Goal: Transaction & Acquisition: Purchase product/service

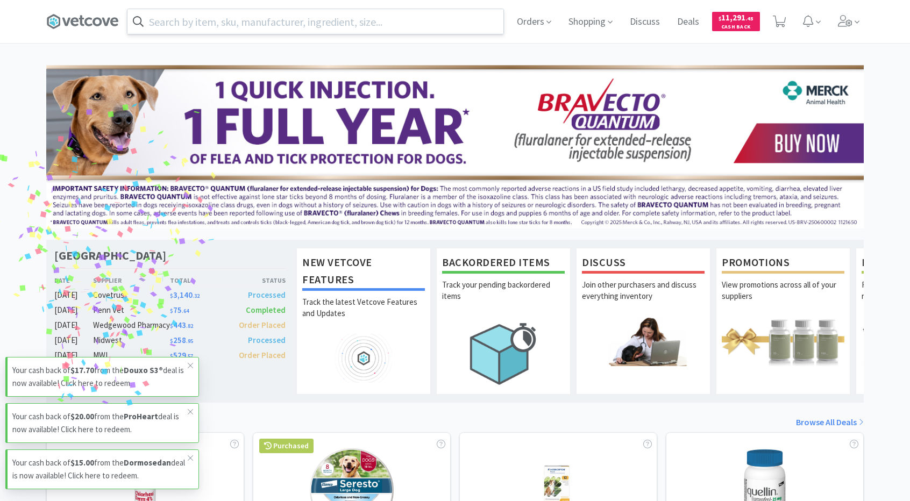
click at [437, 23] on input "text" at bounding box center [315, 21] width 376 height 25
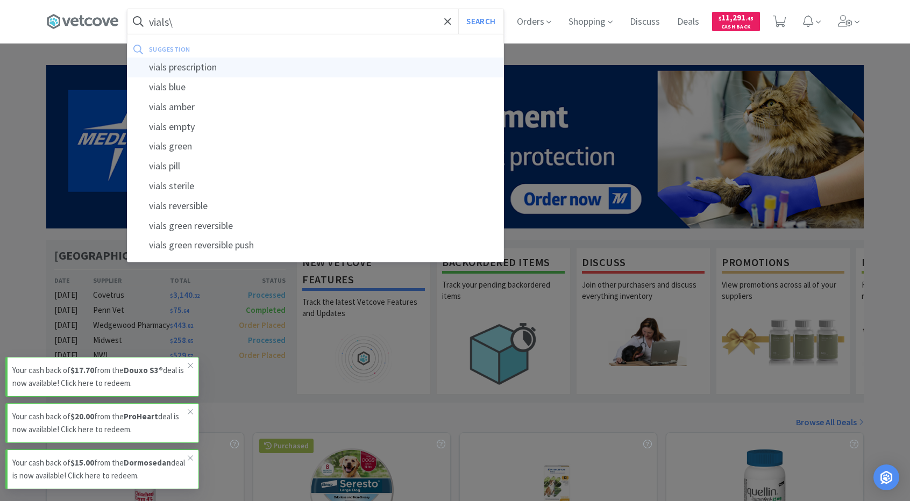
click at [394, 60] on div "vials prescription" at bounding box center [315, 68] width 376 height 20
type input "vials prescription"
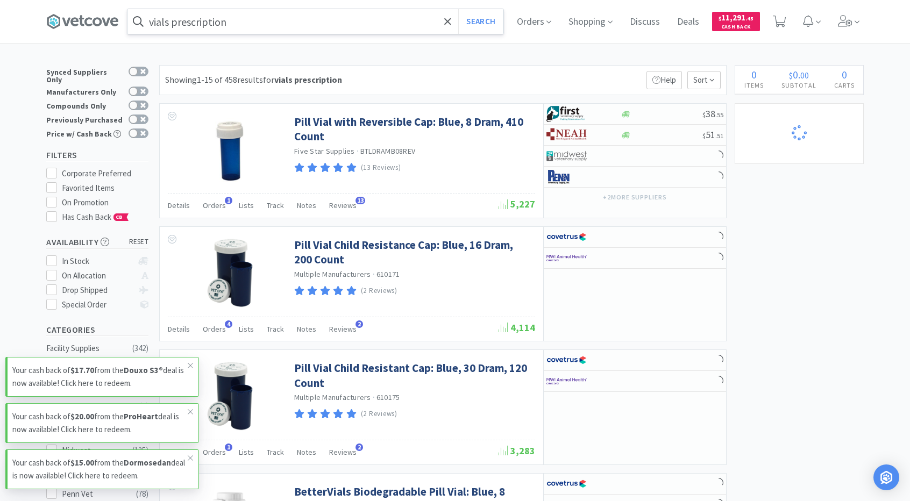
select select "3"
select select "40"
select select "12"
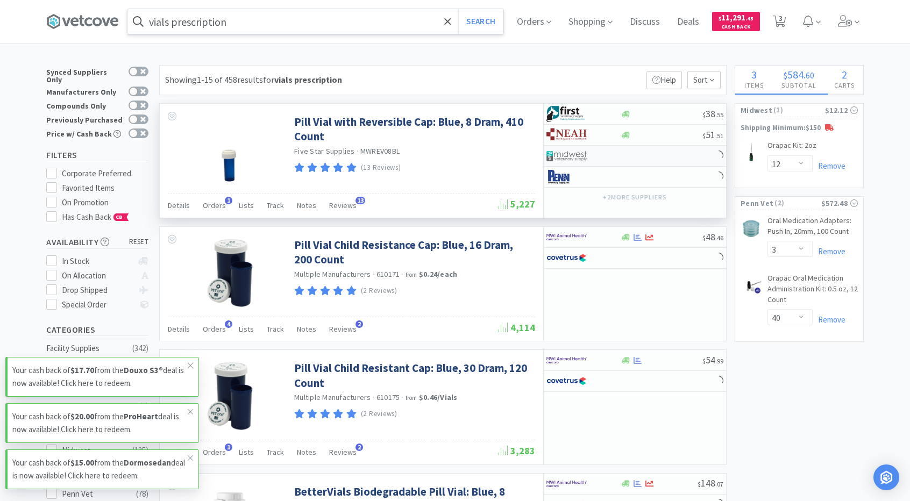
select select "5"
select select "10"
select select "5"
select select "4"
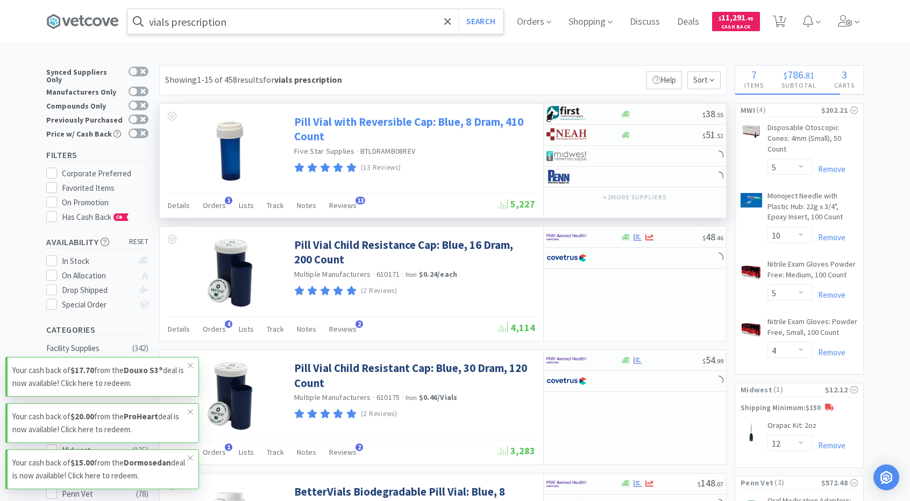
select select "3"
select select "1"
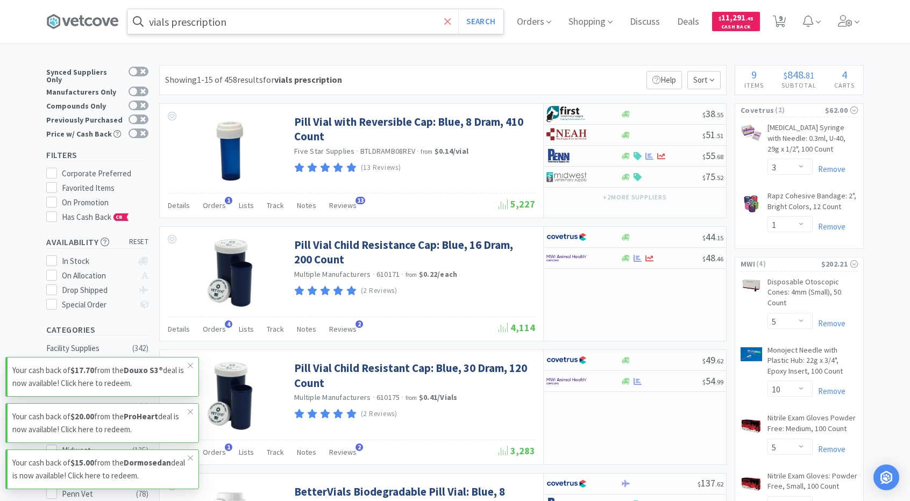
click at [446, 20] on span at bounding box center [447, 21] width 12 height 23
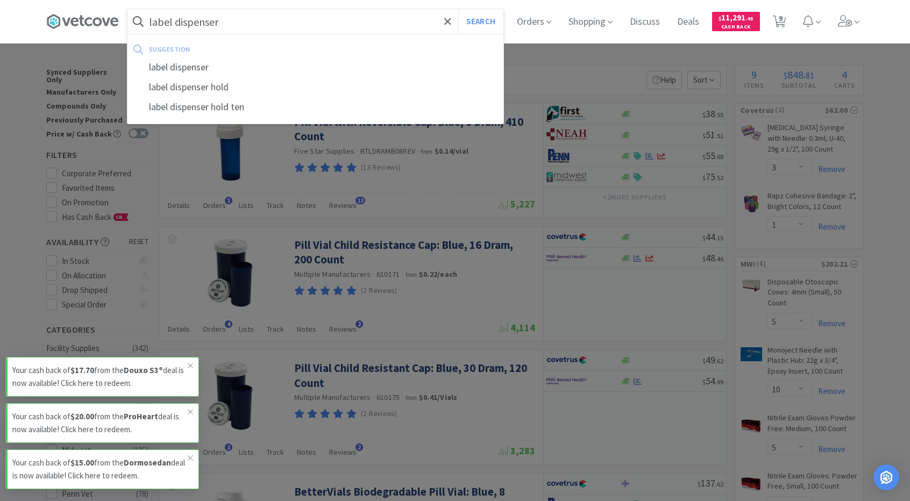
click at [458, 9] on button "Search" at bounding box center [480, 21] width 45 height 25
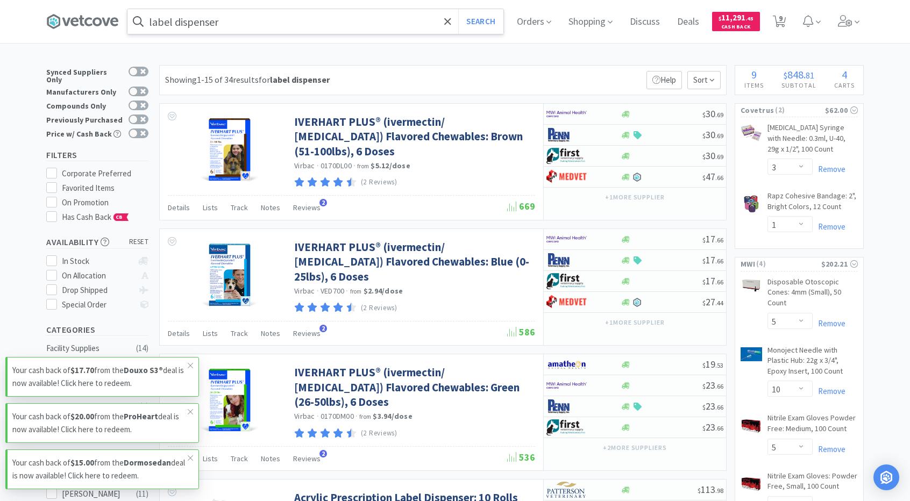
click at [143, 19] on icon at bounding box center [138, 21] width 11 height 11
click at [157, 21] on input "label dispenser" at bounding box center [315, 21] width 376 height 25
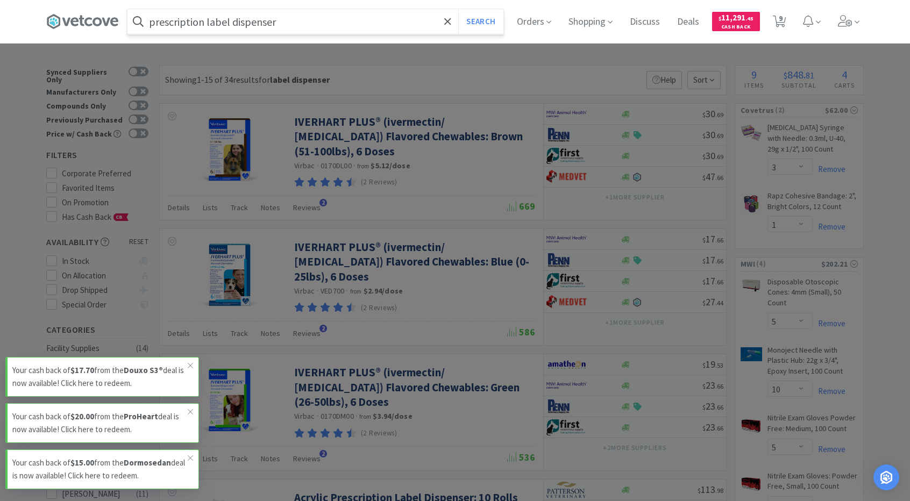
type input "prescription label dispenser"
click at [458, 9] on button "Search" at bounding box center [480, 21] width 45 height 25
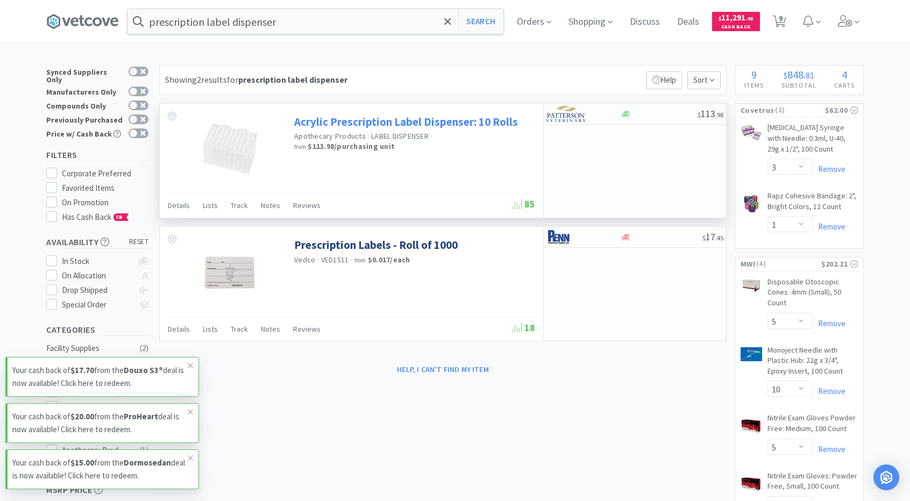
click at [369, 119] on link "Acrylic Prescription Label Dispenser: 10 Rolls" at bounding box center [406, 122] width 224 height 15
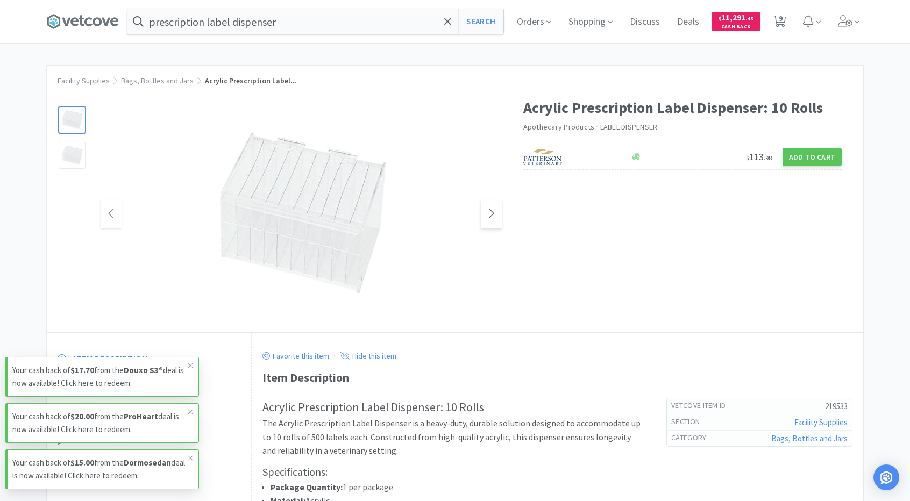
click at [483, 221] on span at bounding box center [491, 214] width 21 height 30
select select "3"
select select "1"
select select "5"
select select "10"
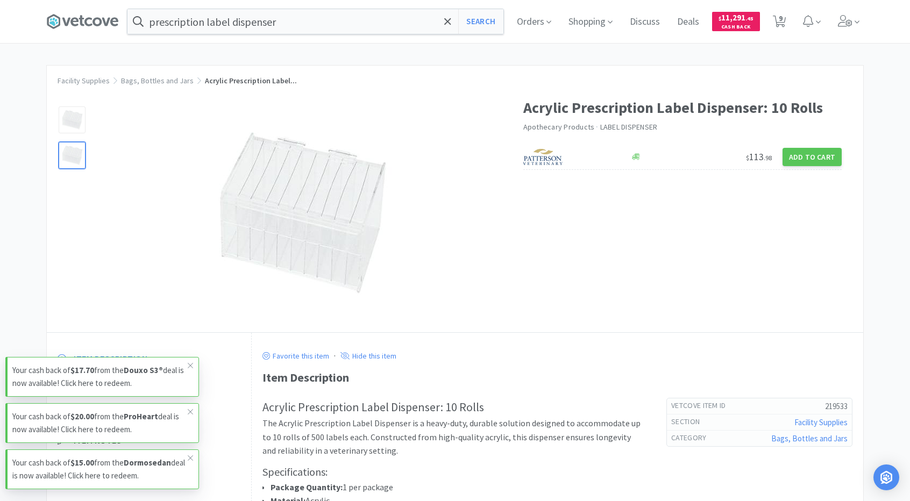
select select "5"
select select "4"
select select "12"
select select "3"
select select "40"
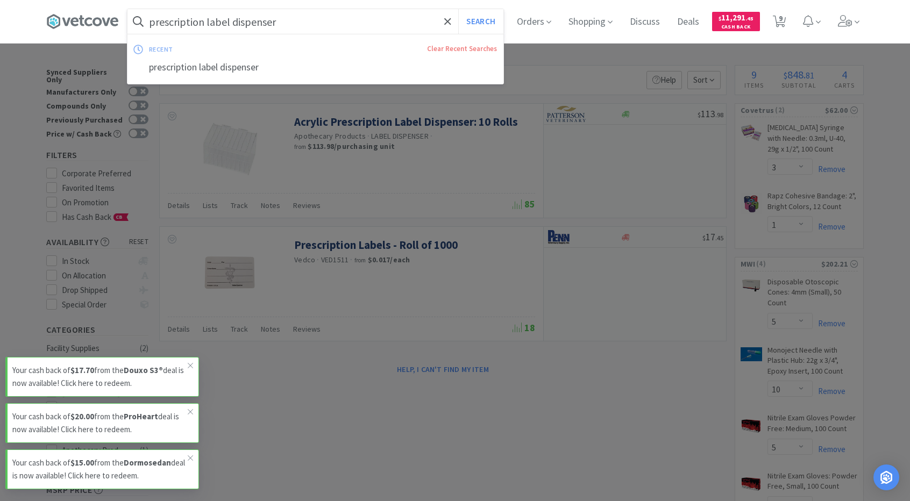
click at [334, 26] on input "prescription label dispenser" at bounding box center [315, 21] width 376 height 25
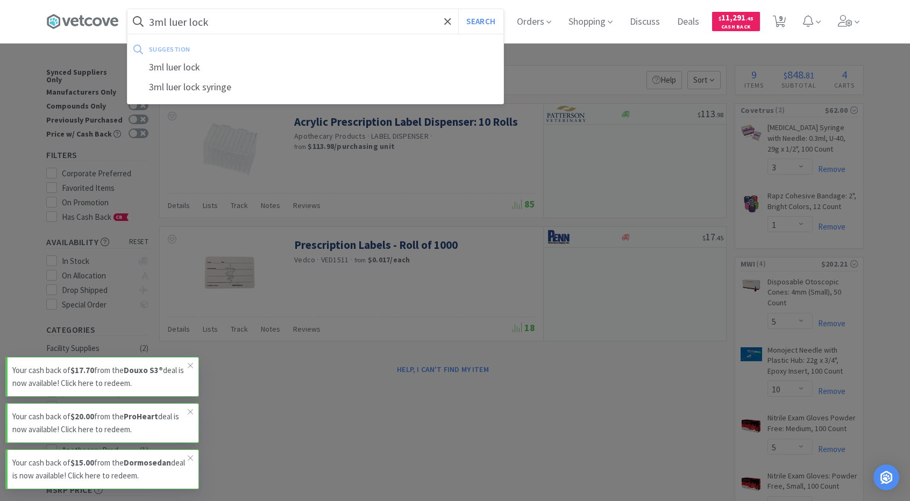
type input "3ml luer lock"
click at [458, 9] on button "Search" at bounding box center [480, 21] width 45 height 25
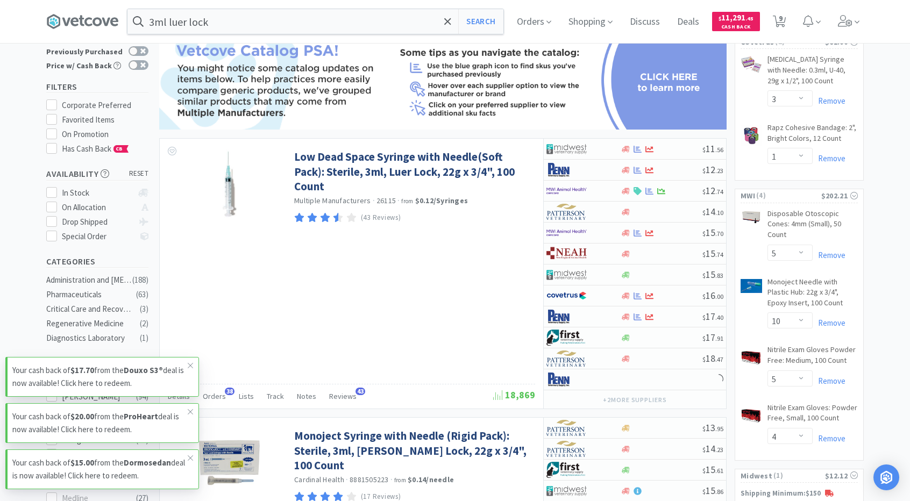
scroll to position [54, 0]
